Goal: Communication & Community: Answer question/provide support

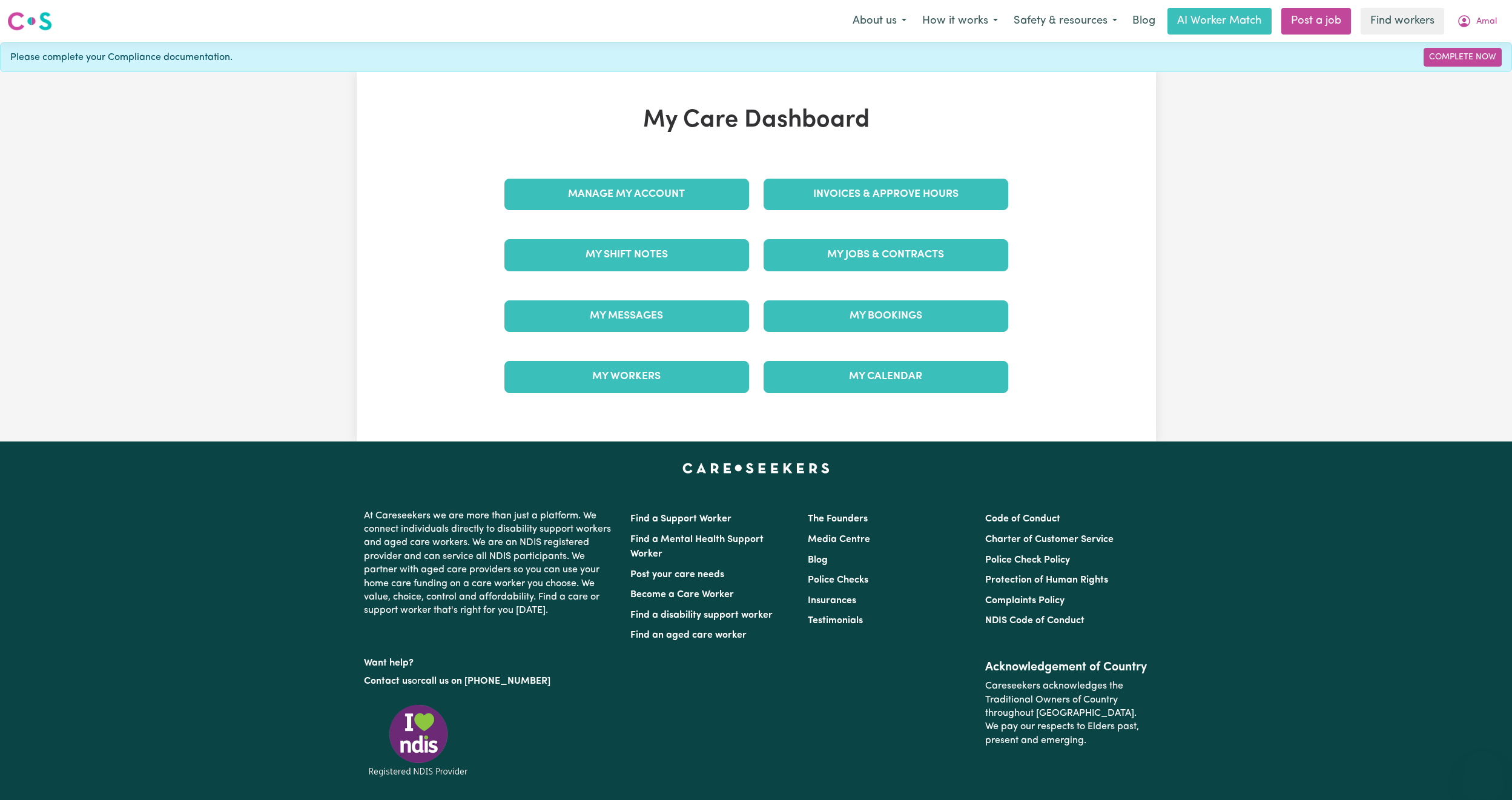
click at [634, 315] on link "My Messages" at bounding box center [627, 316] width 245 height 32
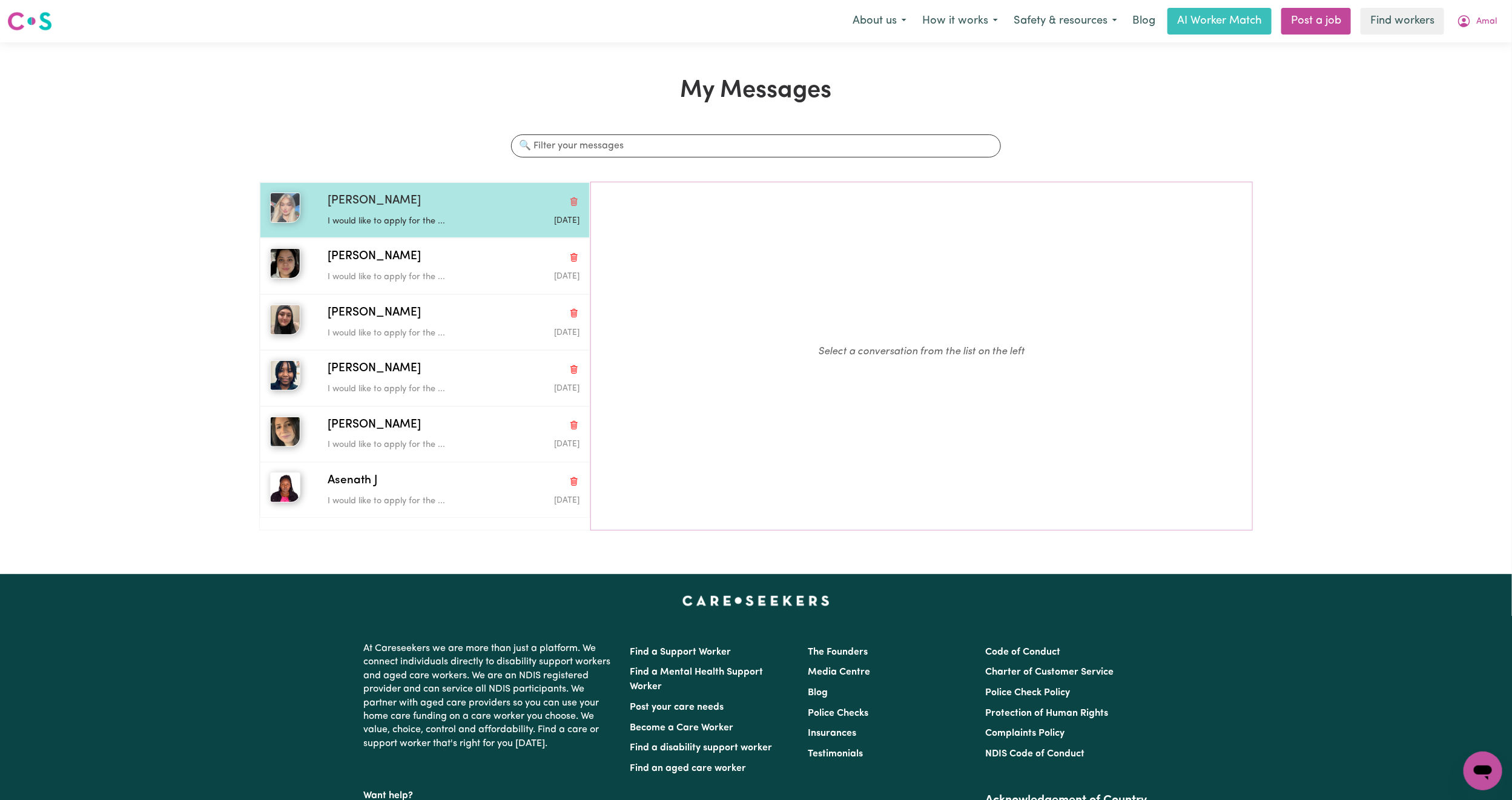
click at [461, 213] on div "I would like to apply for the ..." at bounding box center [411, 219] width 167 height 18
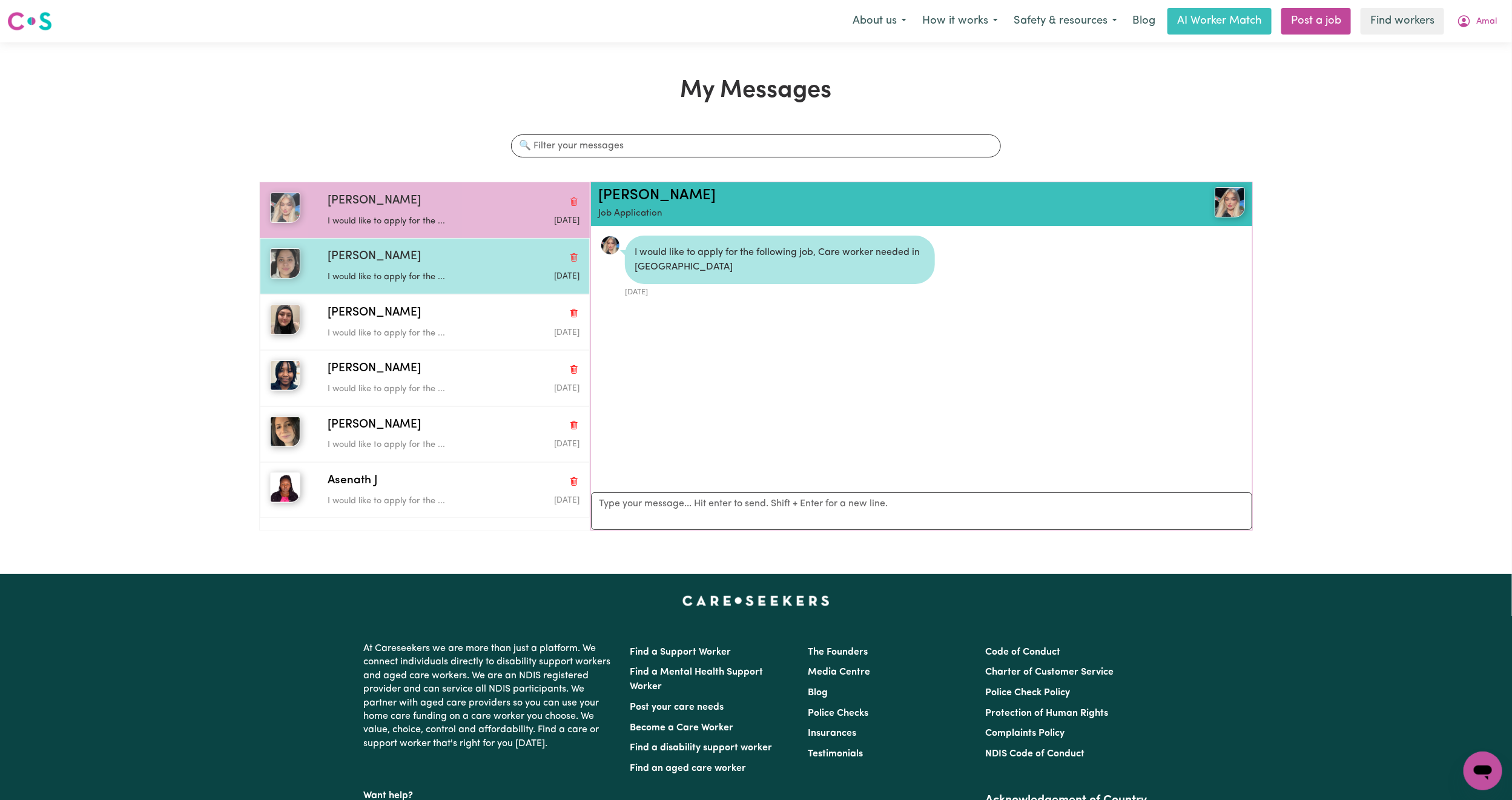
scroll to position [8, 0]
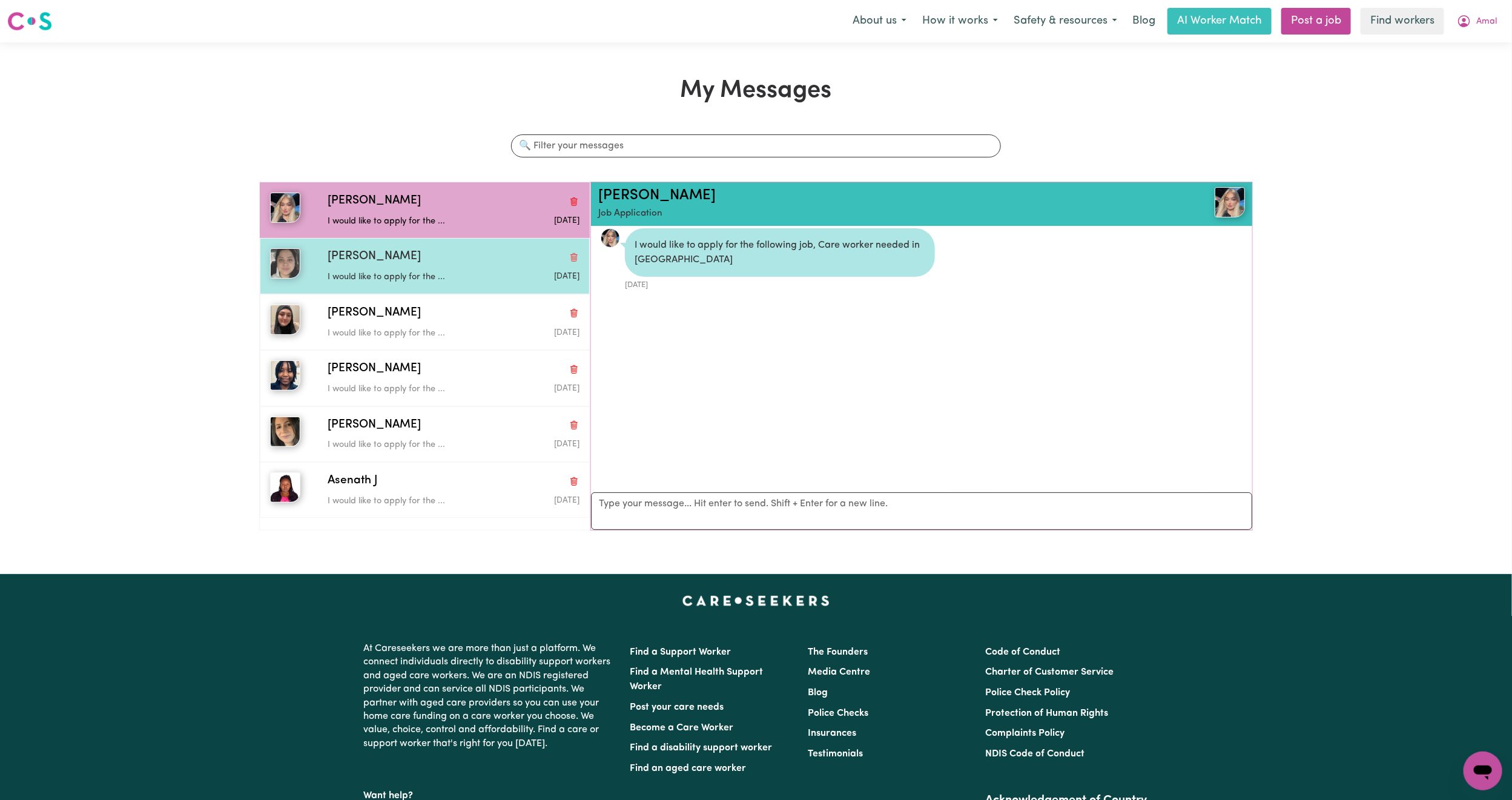
click at [333, 261] on span "Shayleah P" at bounding box center [374, 257] width 93 height 17
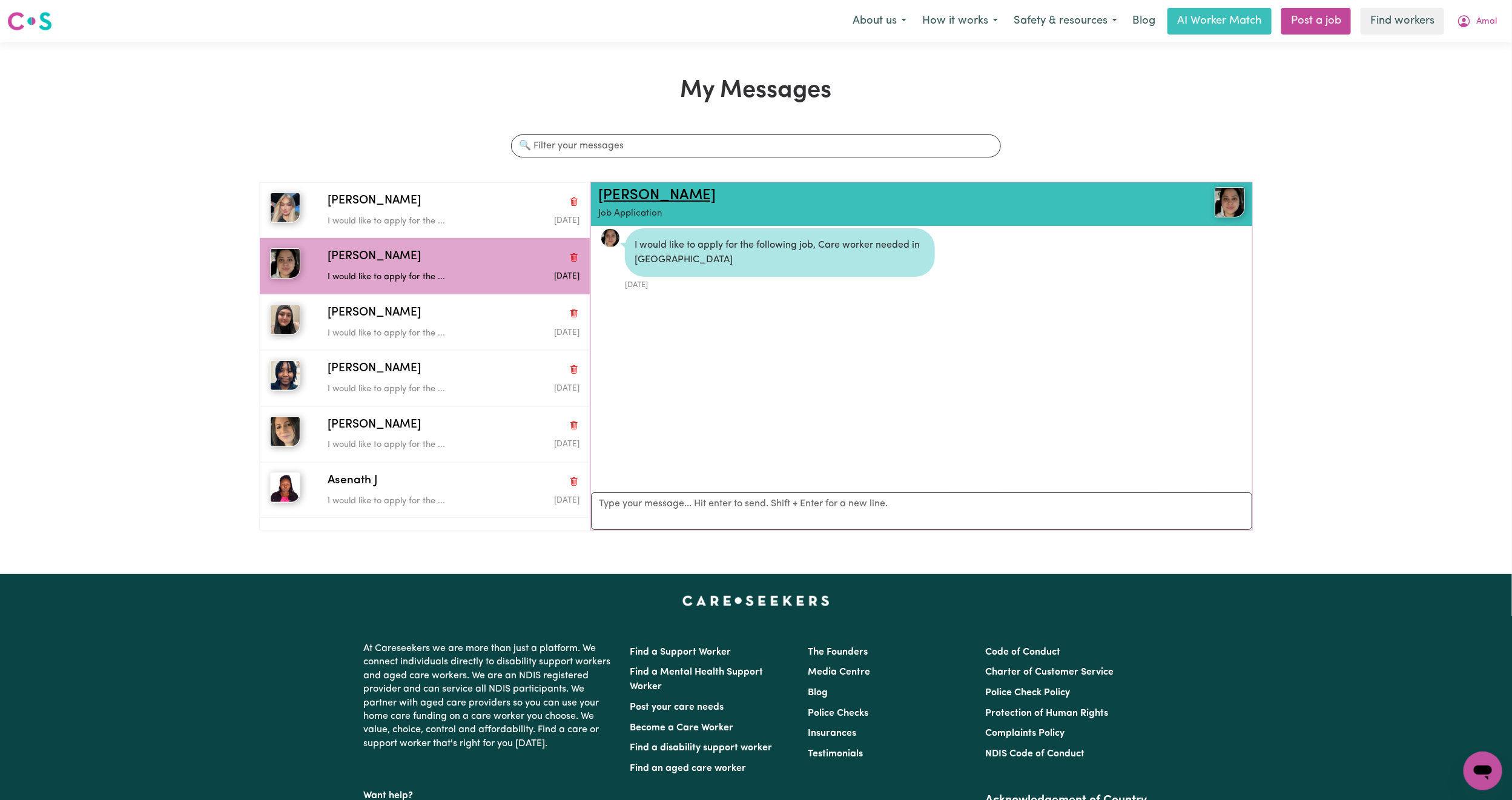
click at [665, 198] on link "Shayleah P" at bounding box center [656, 195] width 117 height 14
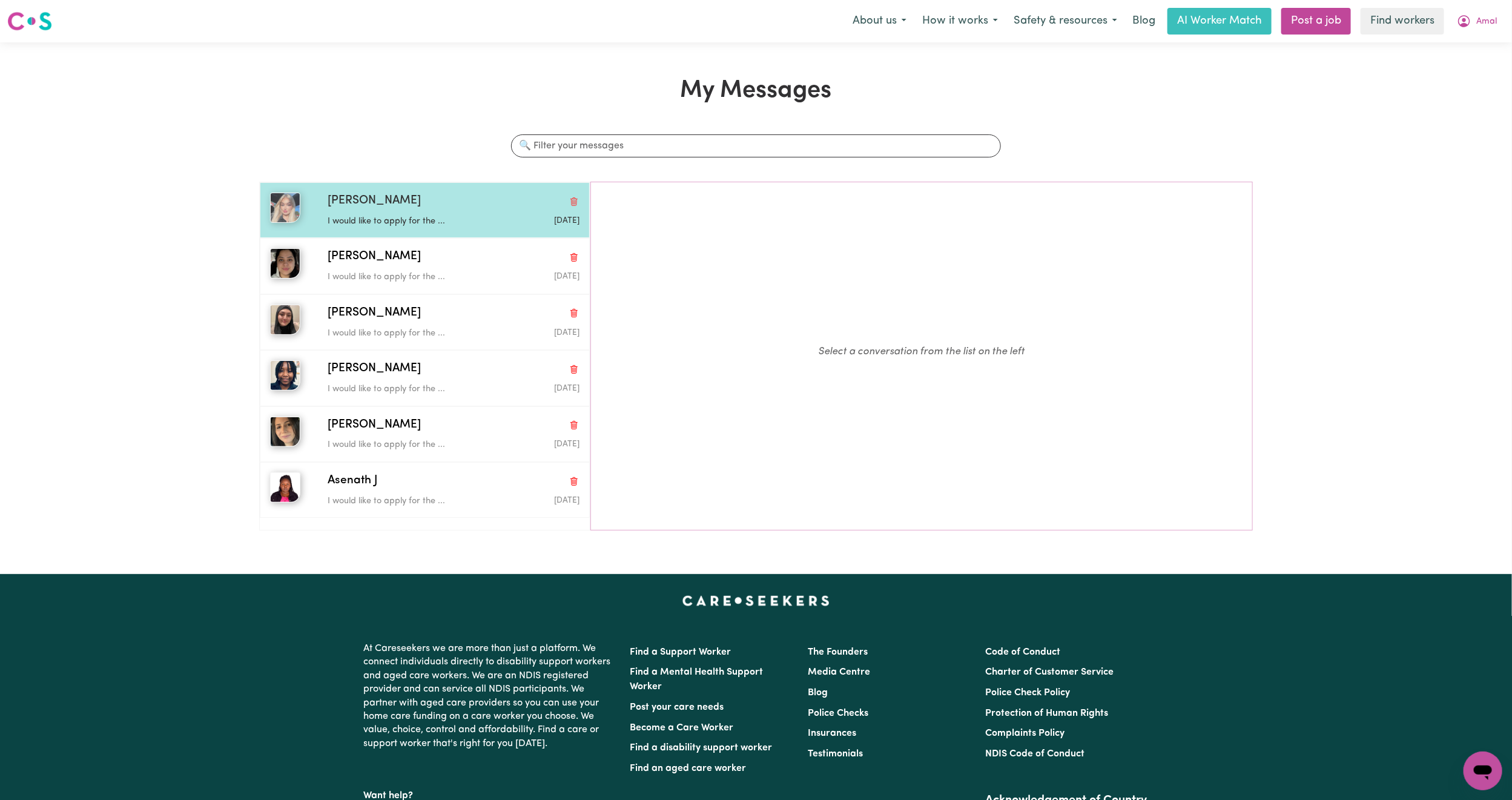
click at [355, 219] on p "I would like to apply for the ..." at bounding box center [411, 222] width 167 height 14
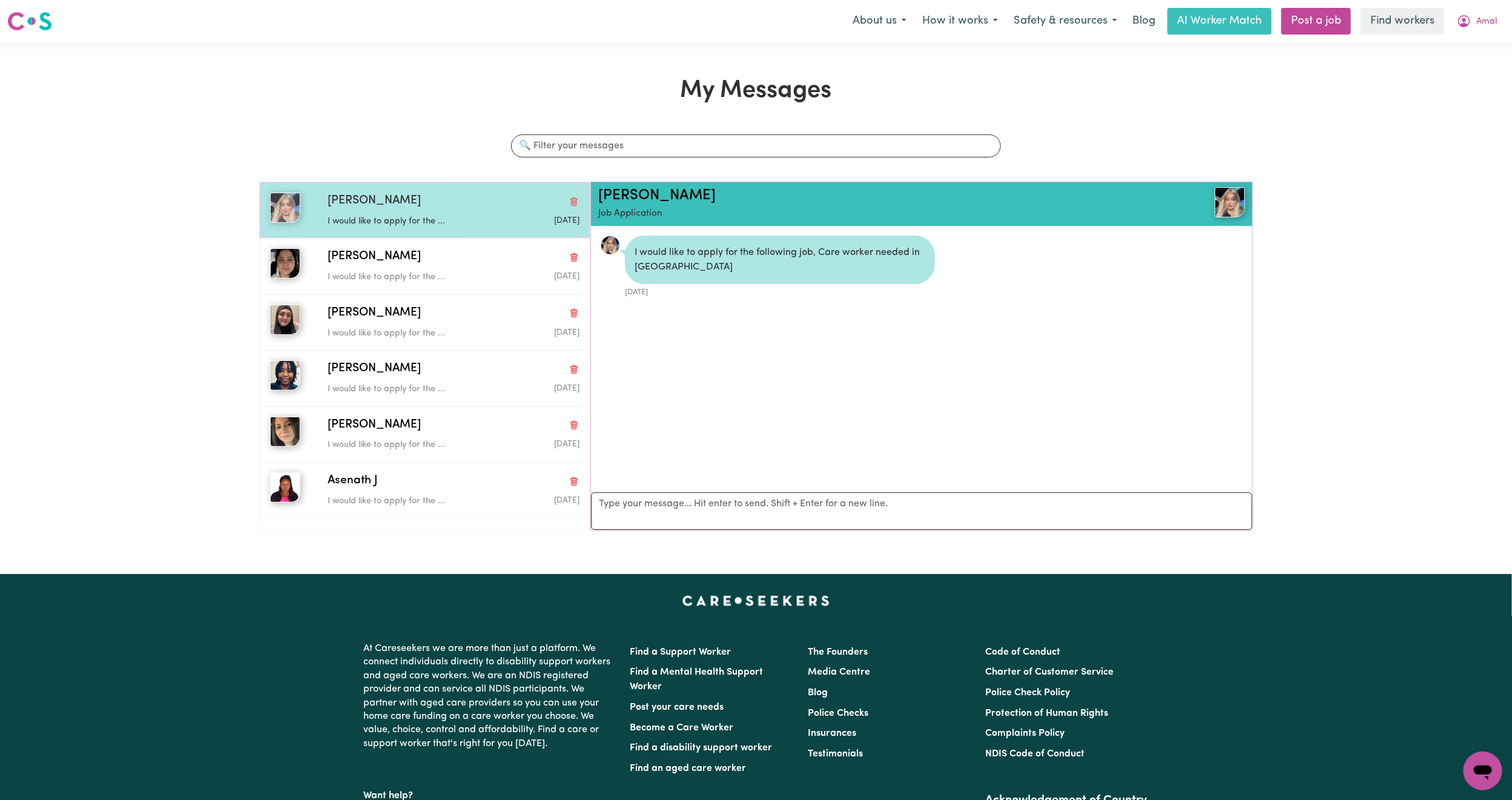
scroll to position [8, 0]
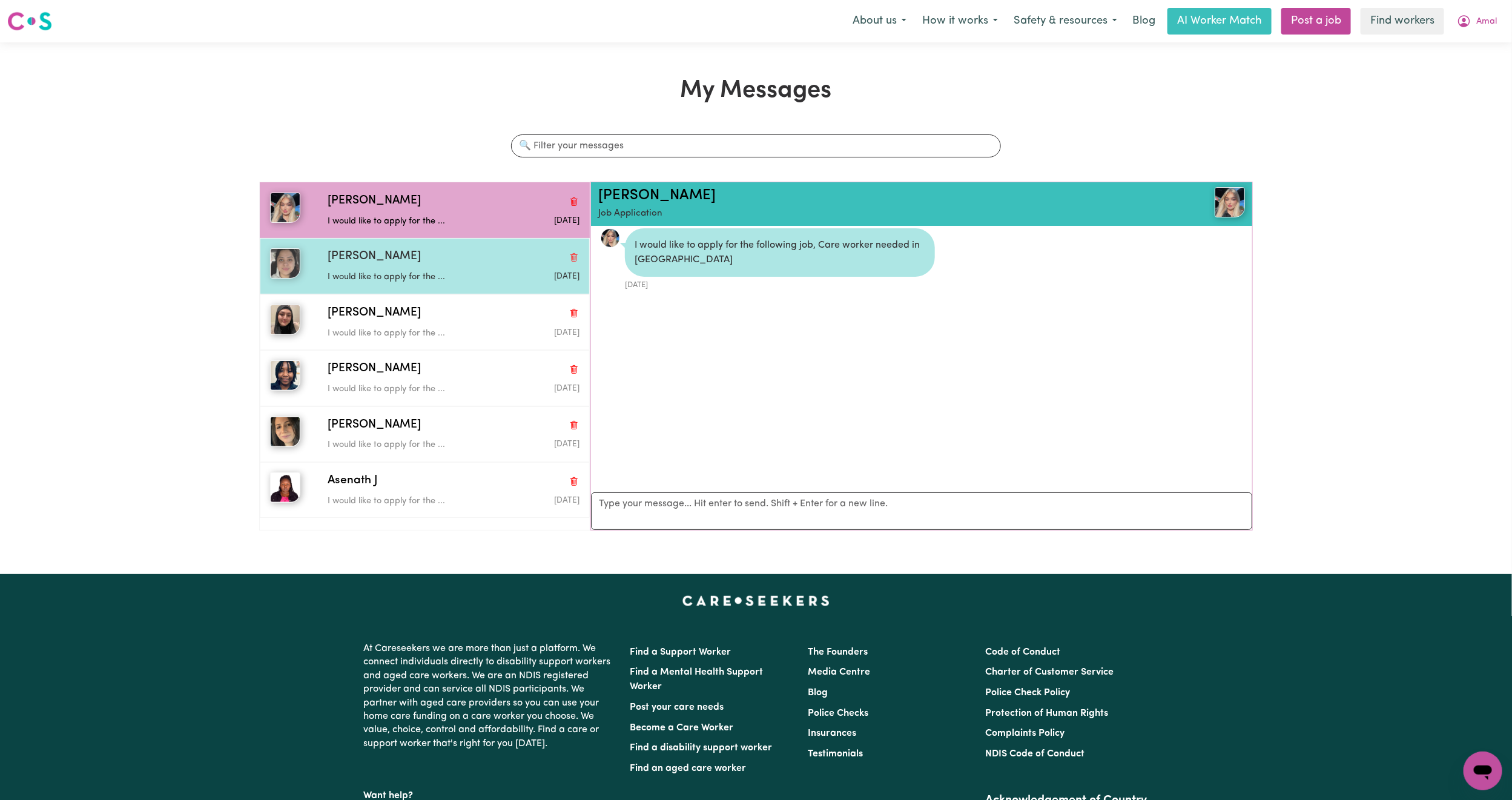
click at [463, 269] on div "I would like to apply for the ..." at bounding box center [411, 275] width 167 height 18
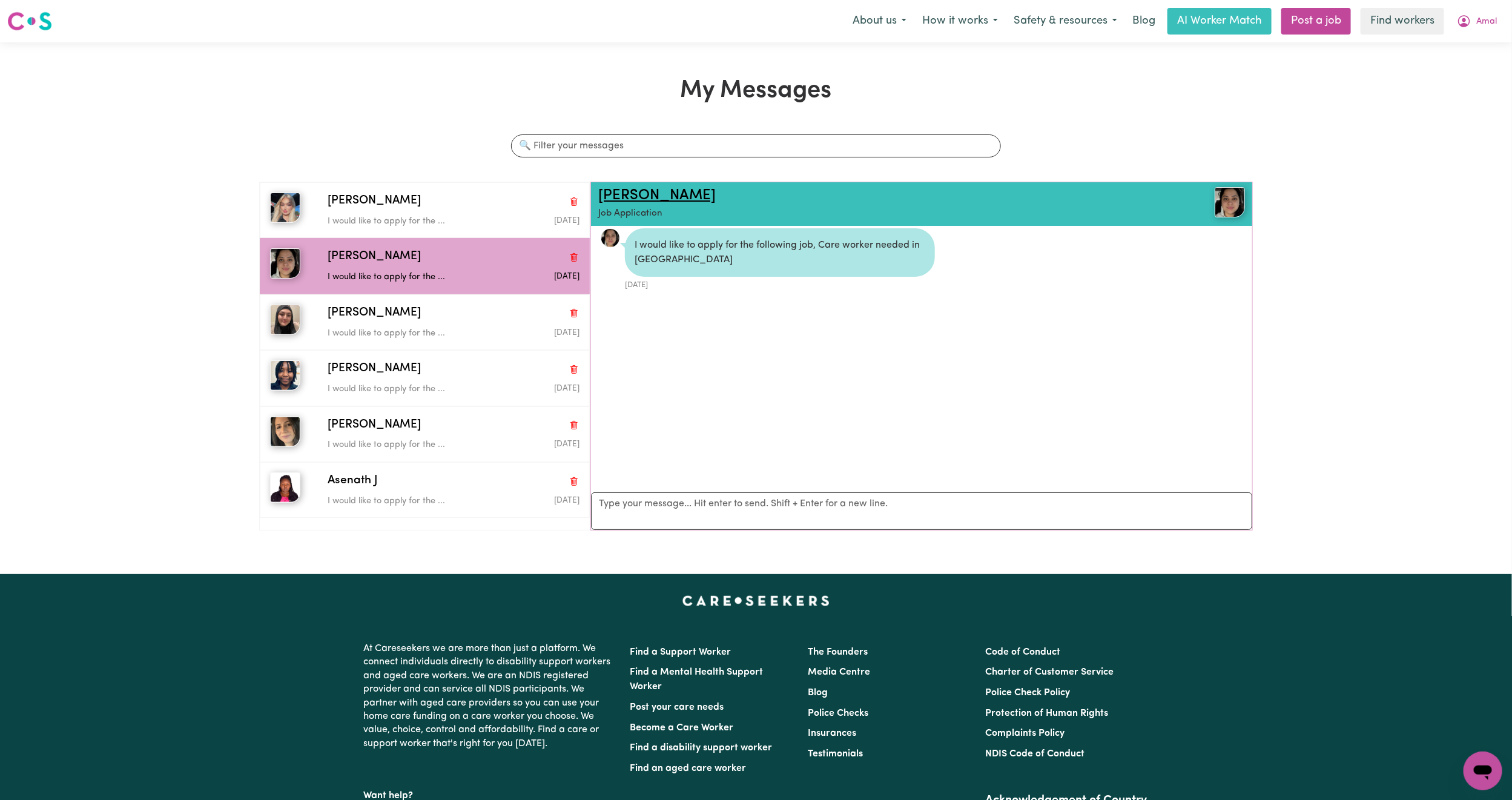
scroll to position [8, 0]
click at [1485, 17] on span "Amal" at bounding box center [1486, 22] width 20 height 14
click at [1450, 69] on link "Logout" at bounding box center [1456, 69] width 95 height 23
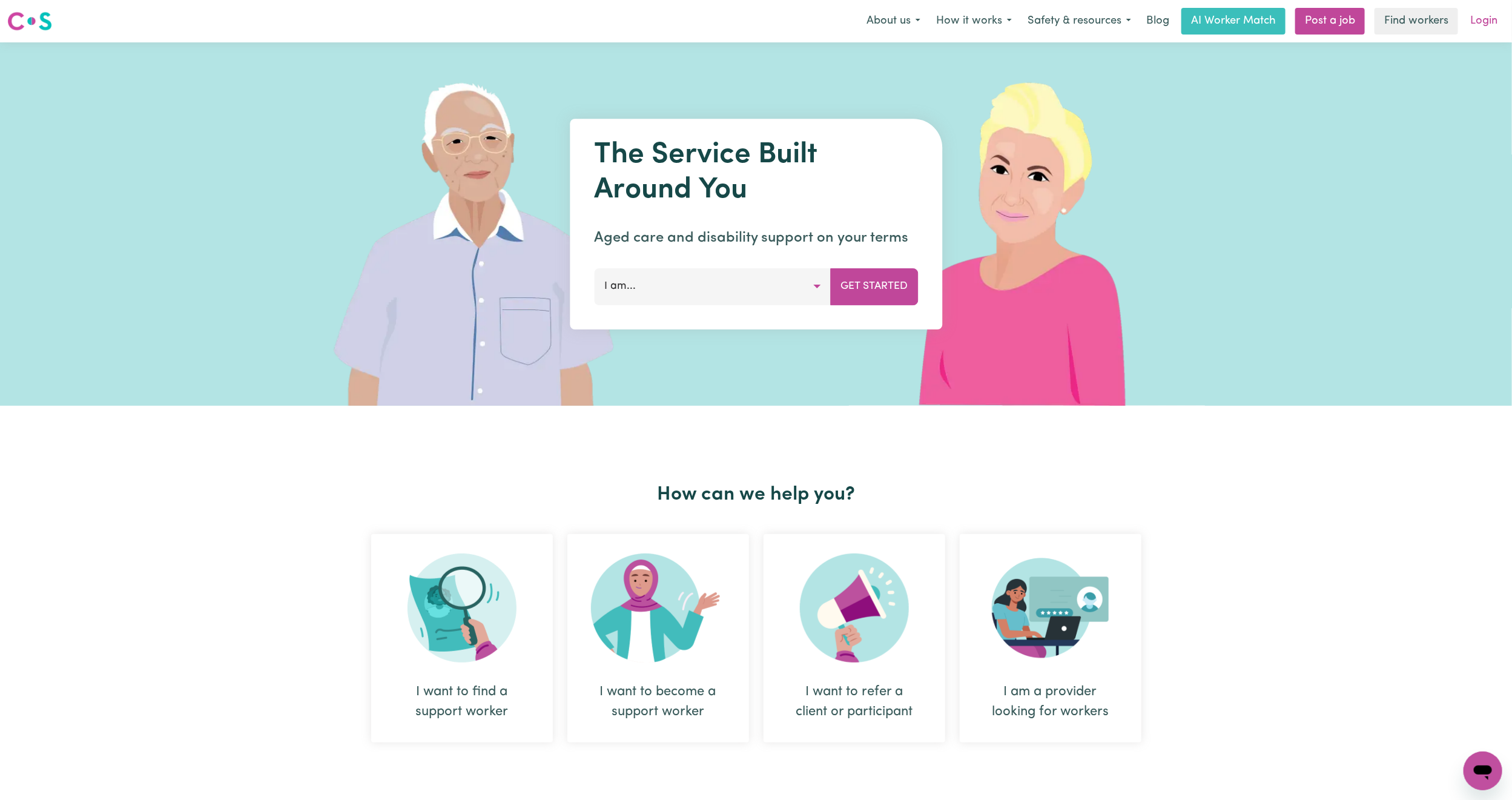
click at [1477, 23] on link "Login" at bounding box center [1484, 20] width 42 height 26
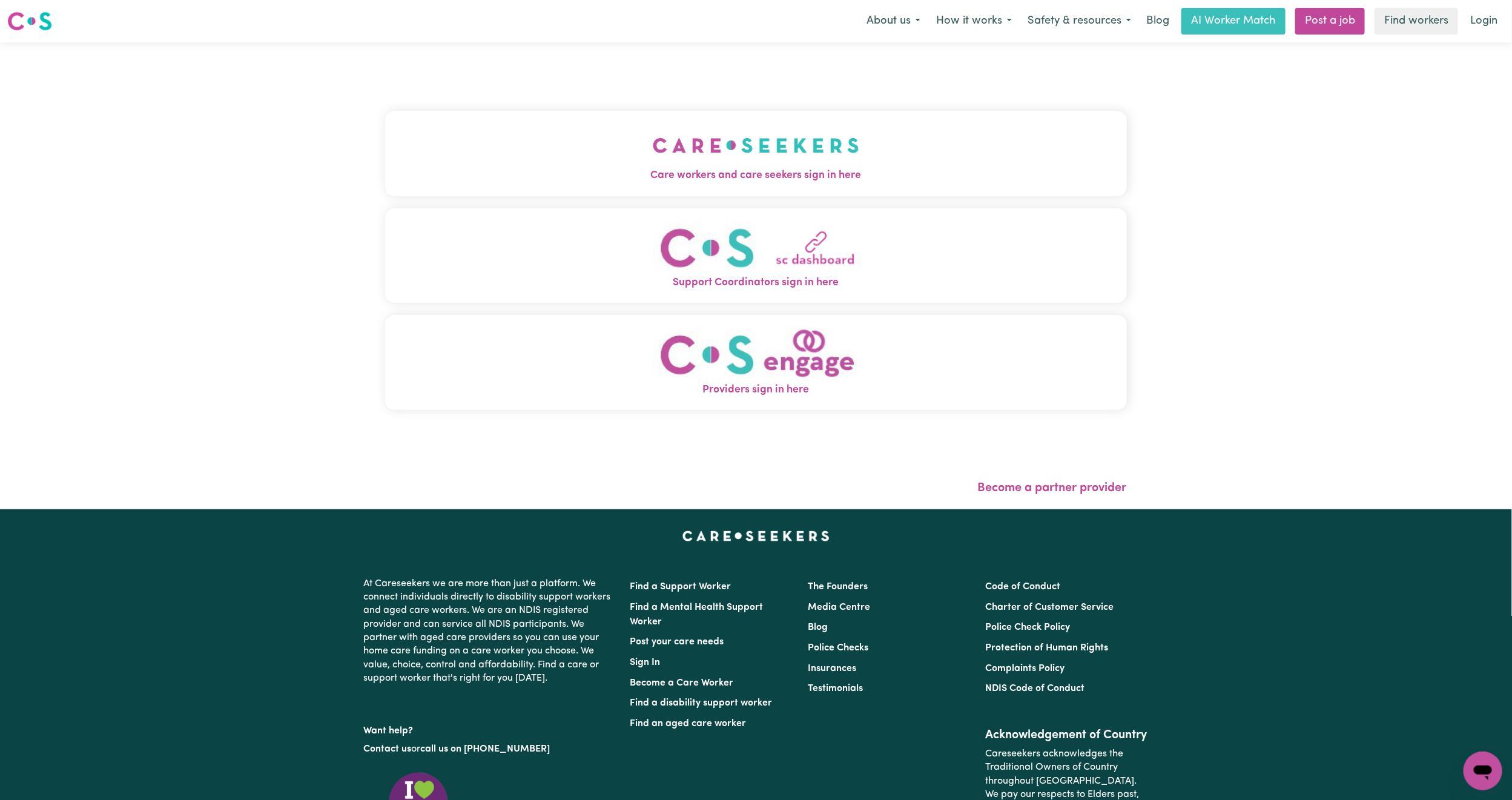
click at [592, 156] on button "Care workers and care seekers sign in here" at bounding box center [756, 153] width 742 height 85
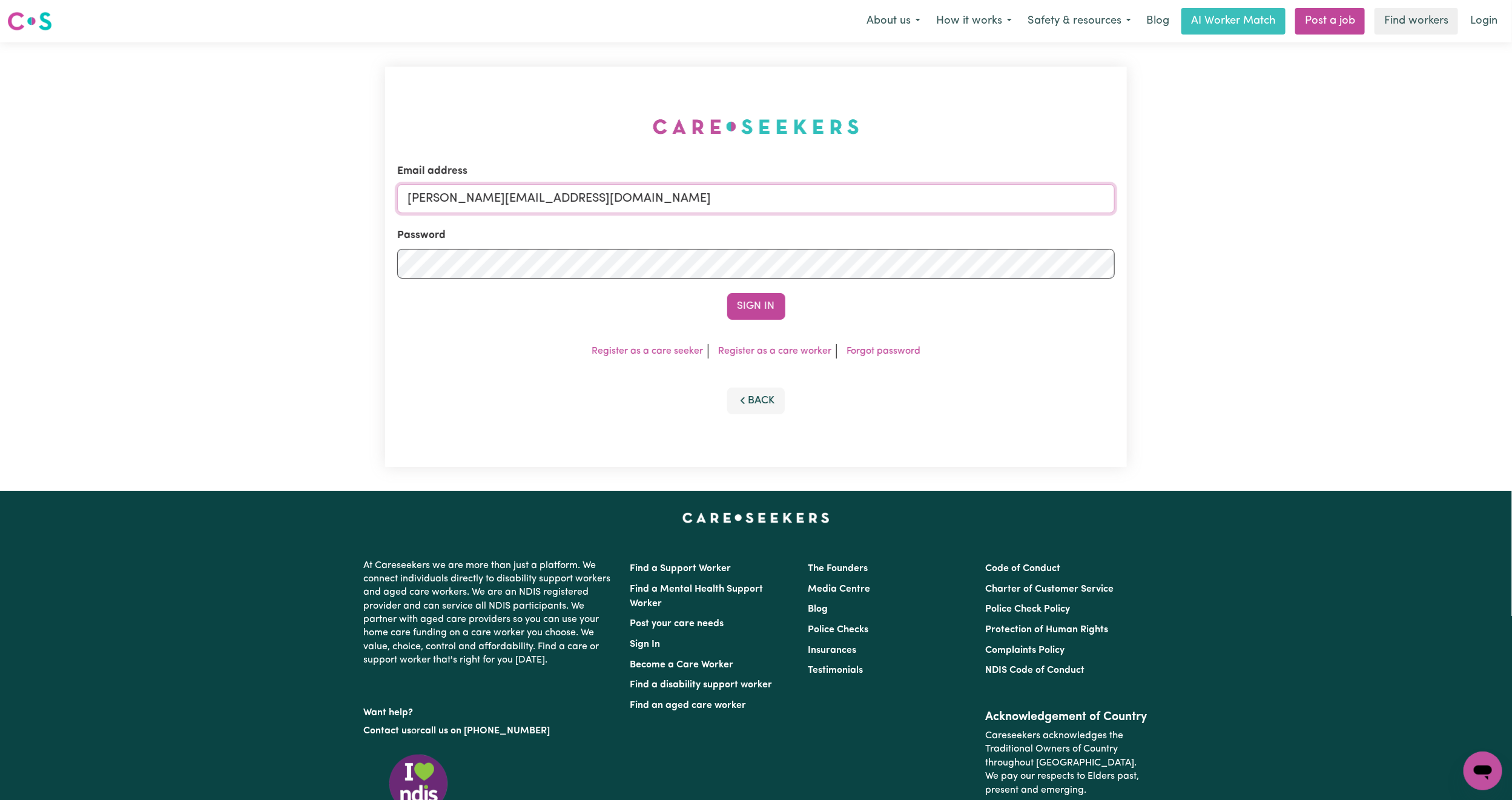
drag, startPoint x: 507, startPoint y: 204, endPoint x: 509, endPoint y: 211, distance: 7.3
click at [507, 204] on input "mikayla+engage@careseekers.com.au" at bounding box center [756, 198] width 717 height 29
drag, startPoint x: 471, startPoint y: 189, endPoint x: 857, endPoint y: 233, distance: 388.5
click at [857, 233] on form "Email address superuser~mikayla@careseekers.com.au Password Sign In" at bounding box center [756, 242] width 717 height 156
paste input "cynthia_987@hotmail.com"
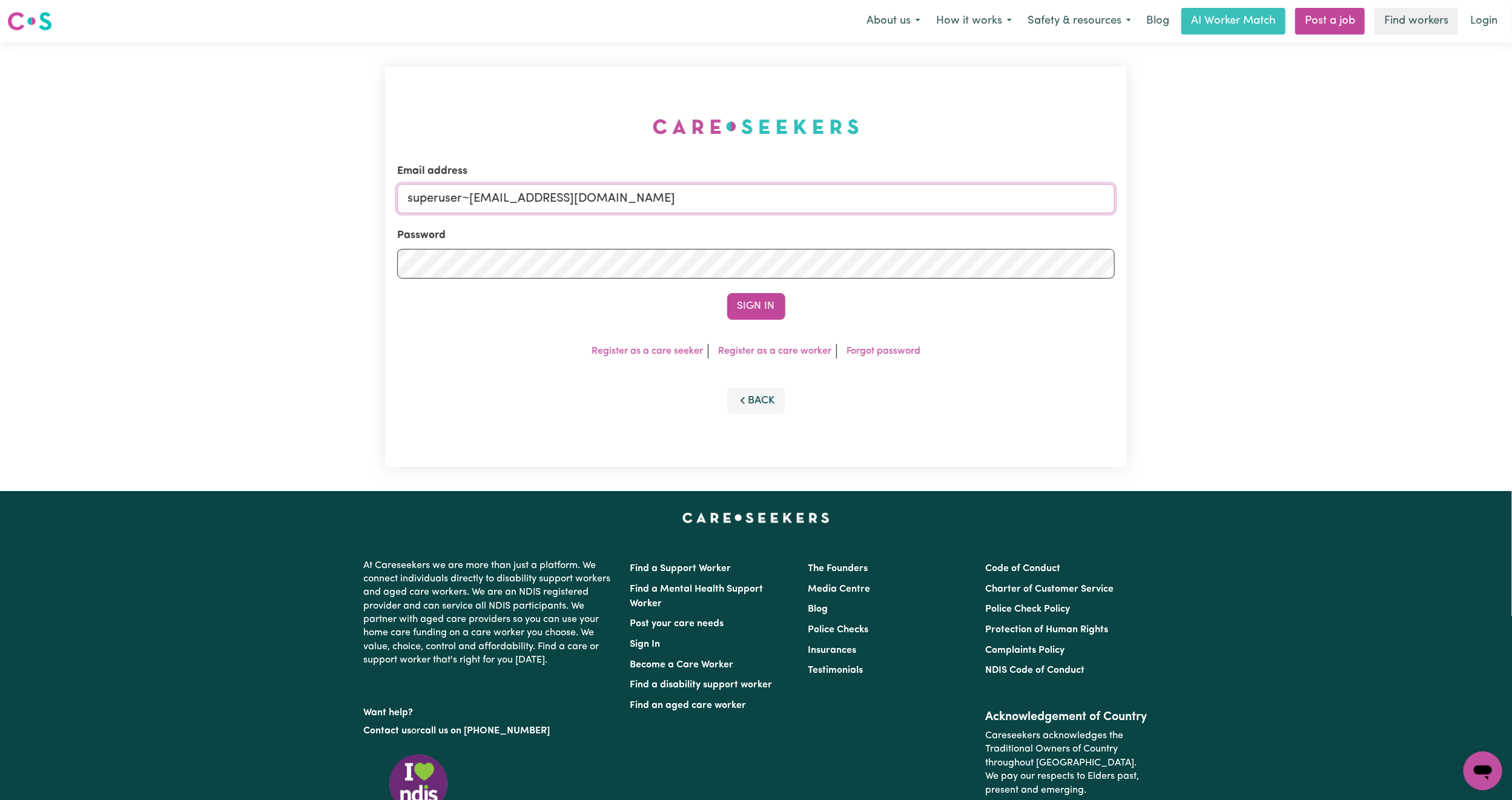
type input "superuser~cynthia_987@hotmail.com"
click at [727, 293] on button "Sign In" at bounding box center [756, 306] width 58 height 26
